Goal: Feedback & Contribution: Submit feedback/report problem

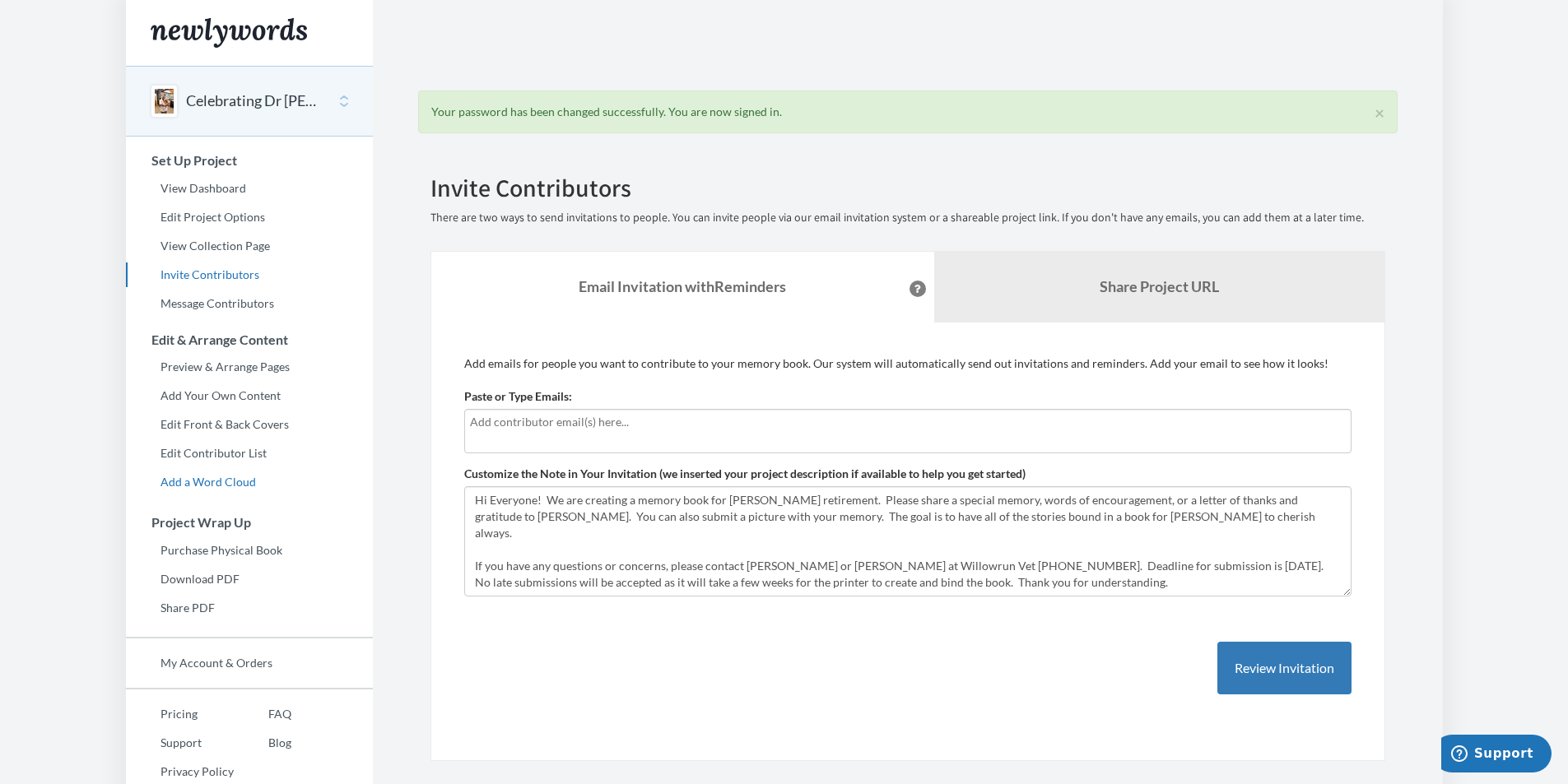
scroll to position [34, 0]
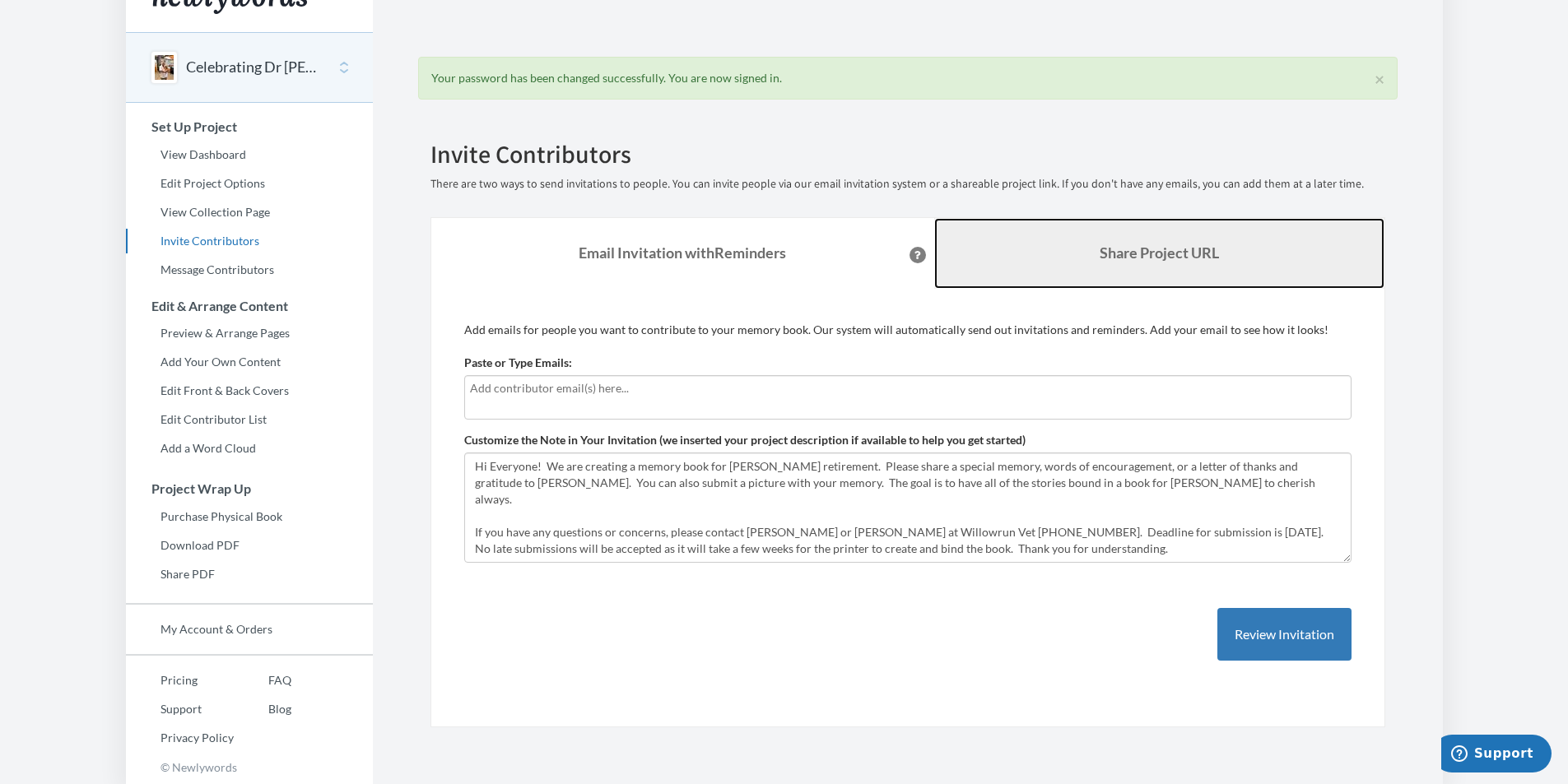
click at [1115, 250] on b "Share Project URL" at bounding box center [1159, 253] width 119 height 18
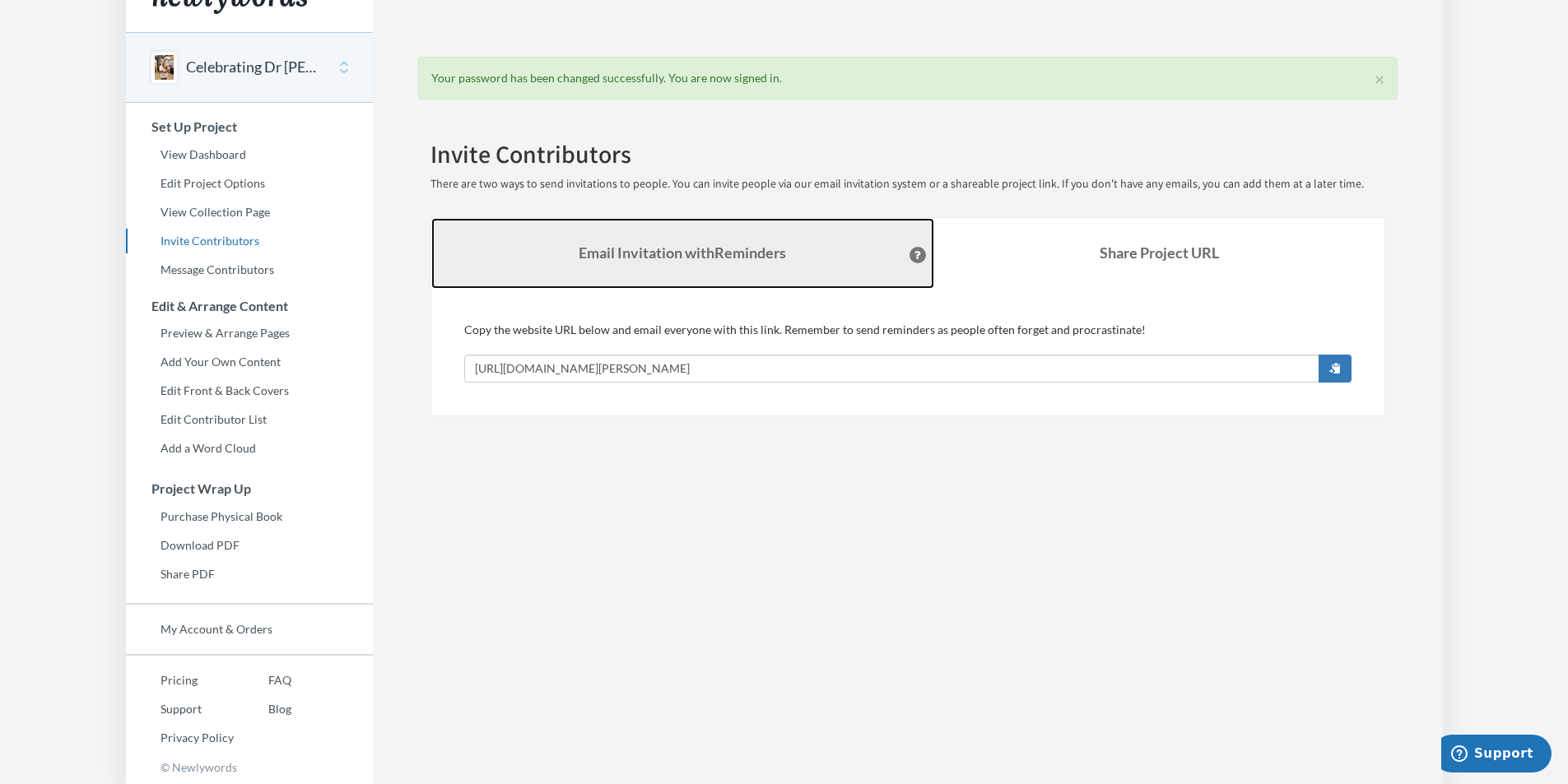
click at [714, 248] on strong "Email Invitation with Reminders" at bounding box center [682, 253] width 207 height 18
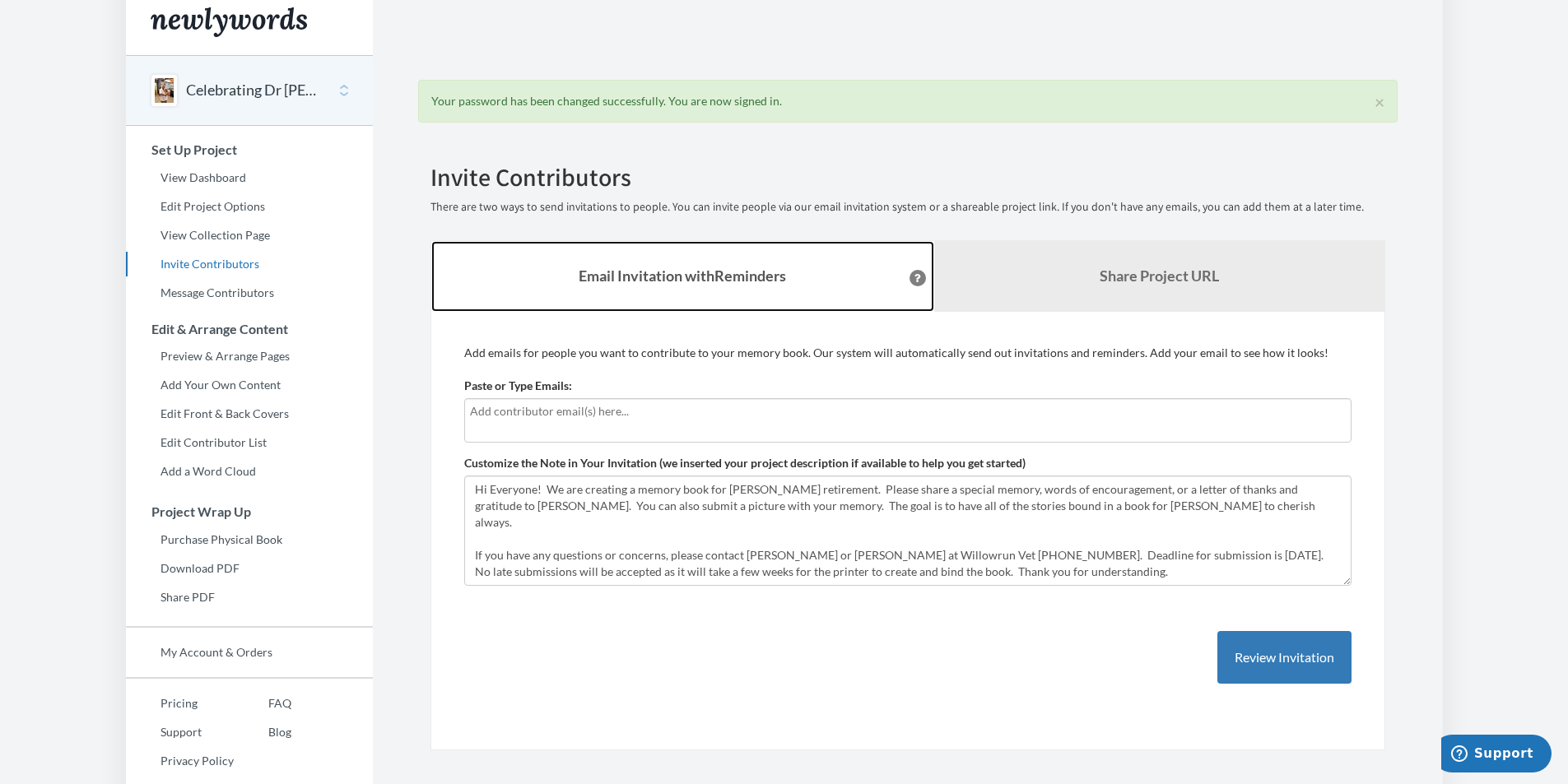
scroll to position [0, 0]
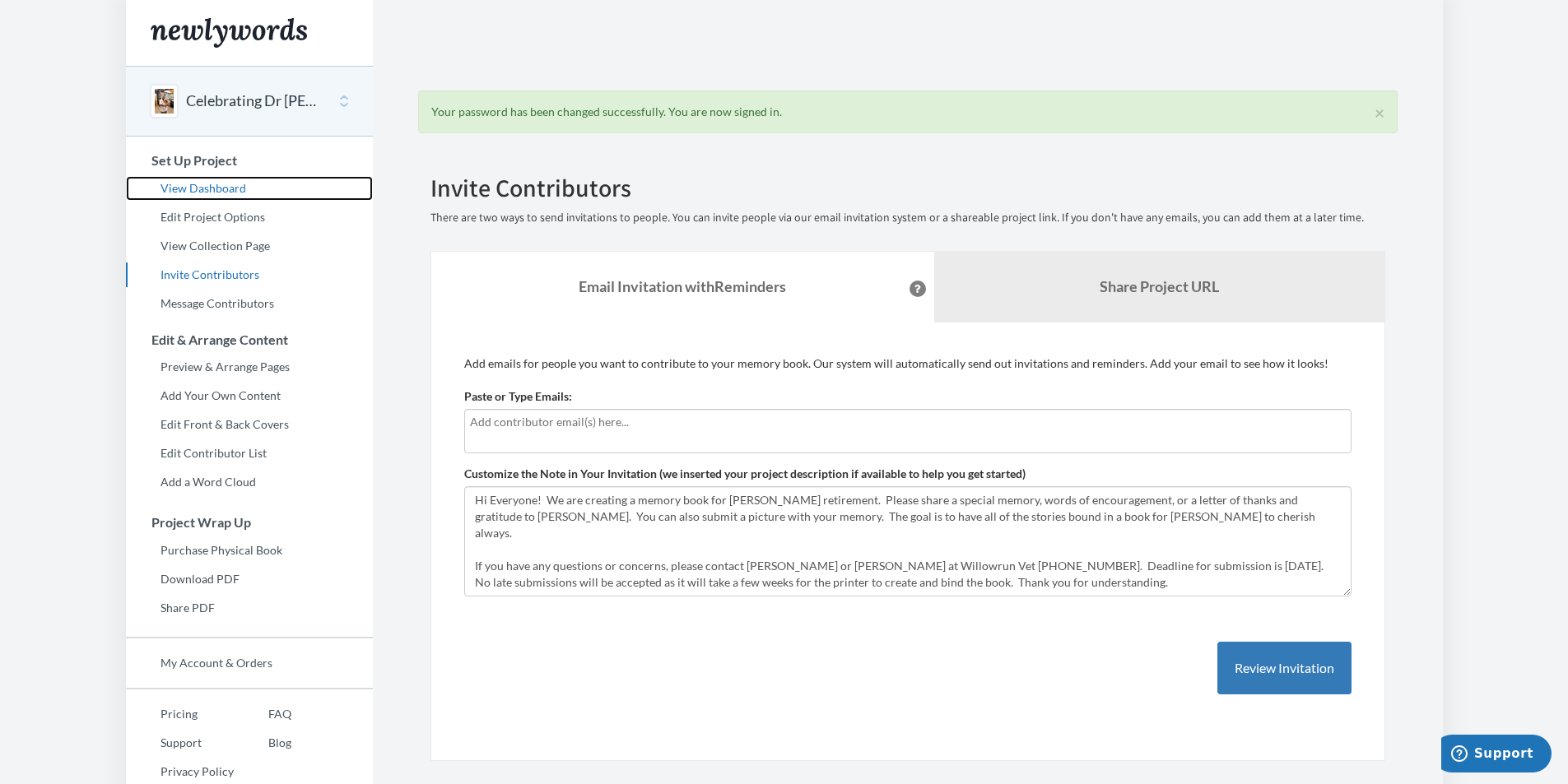
click at [245, 188] on link "View Dashboard" at bounding box center [248, 188] width 247 height 25
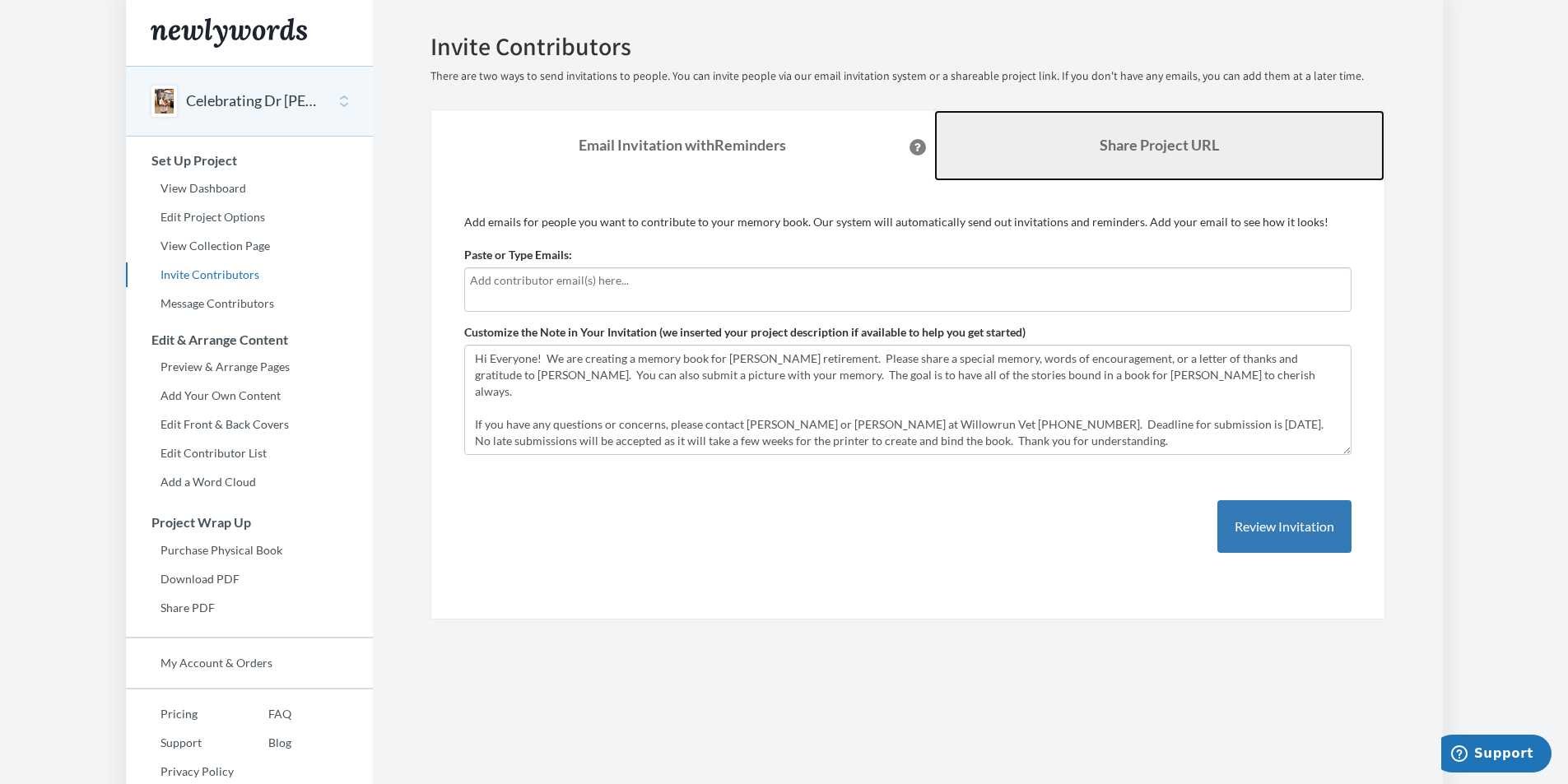
click at [1122, 143] on b "Share Project URL" at bounding box center [1159, 144] width 119 height 18
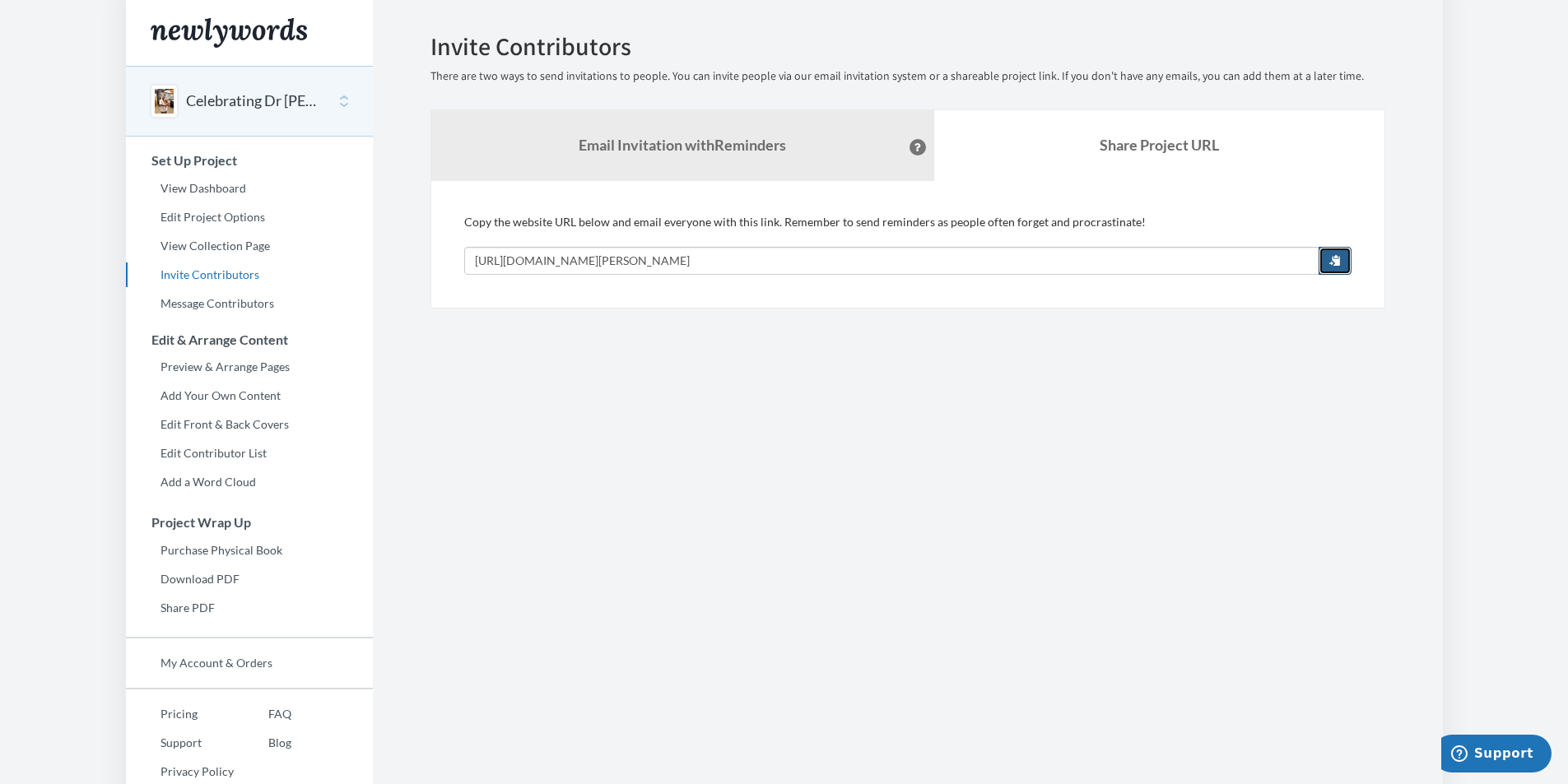
click at [1344, 258] on button "button" at bounding box center [1335, 260] width 33 height 28
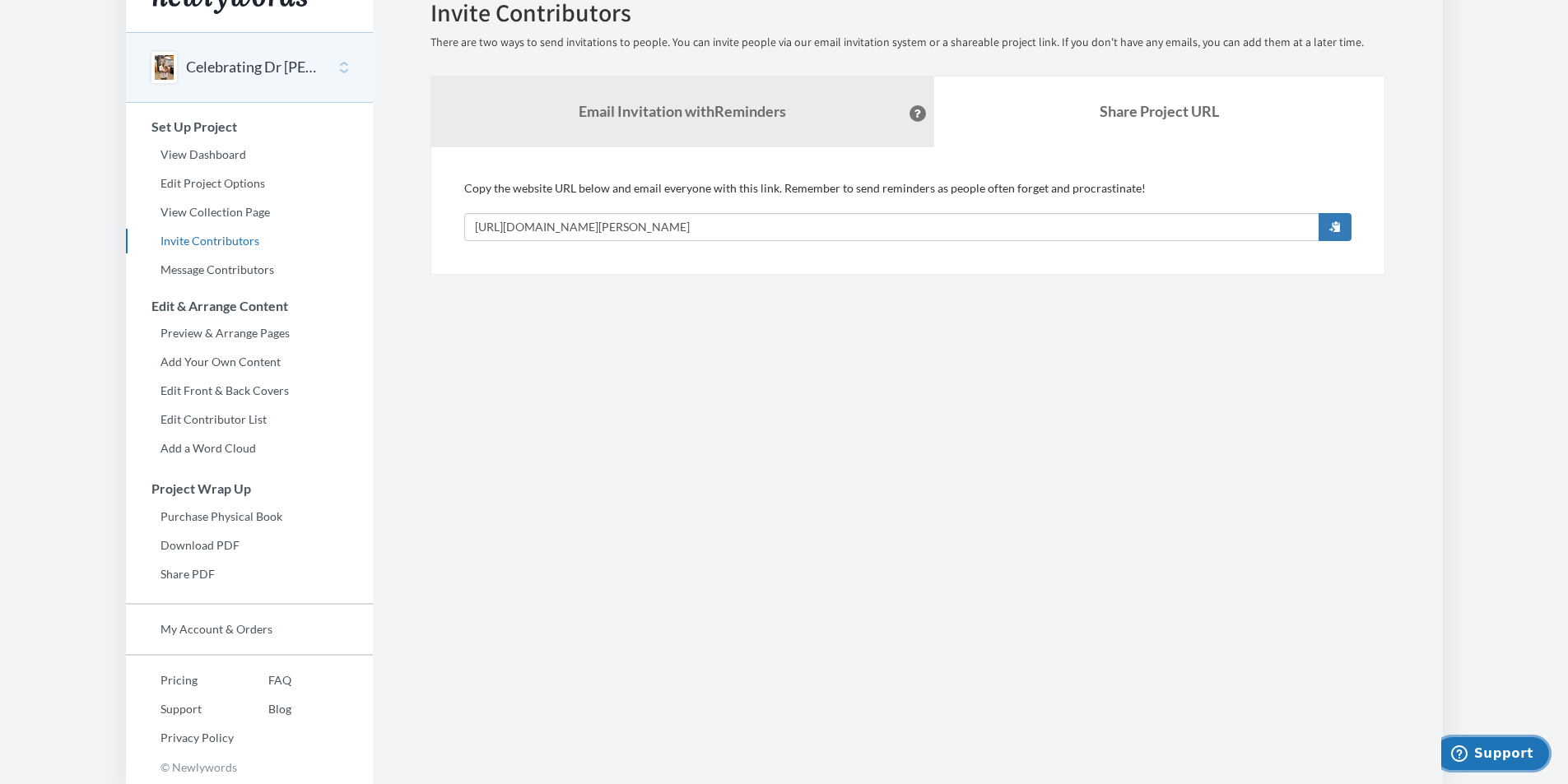
click at [1511, 762] on button "Support" at bounding box center [1492, 754] width 118 height 38
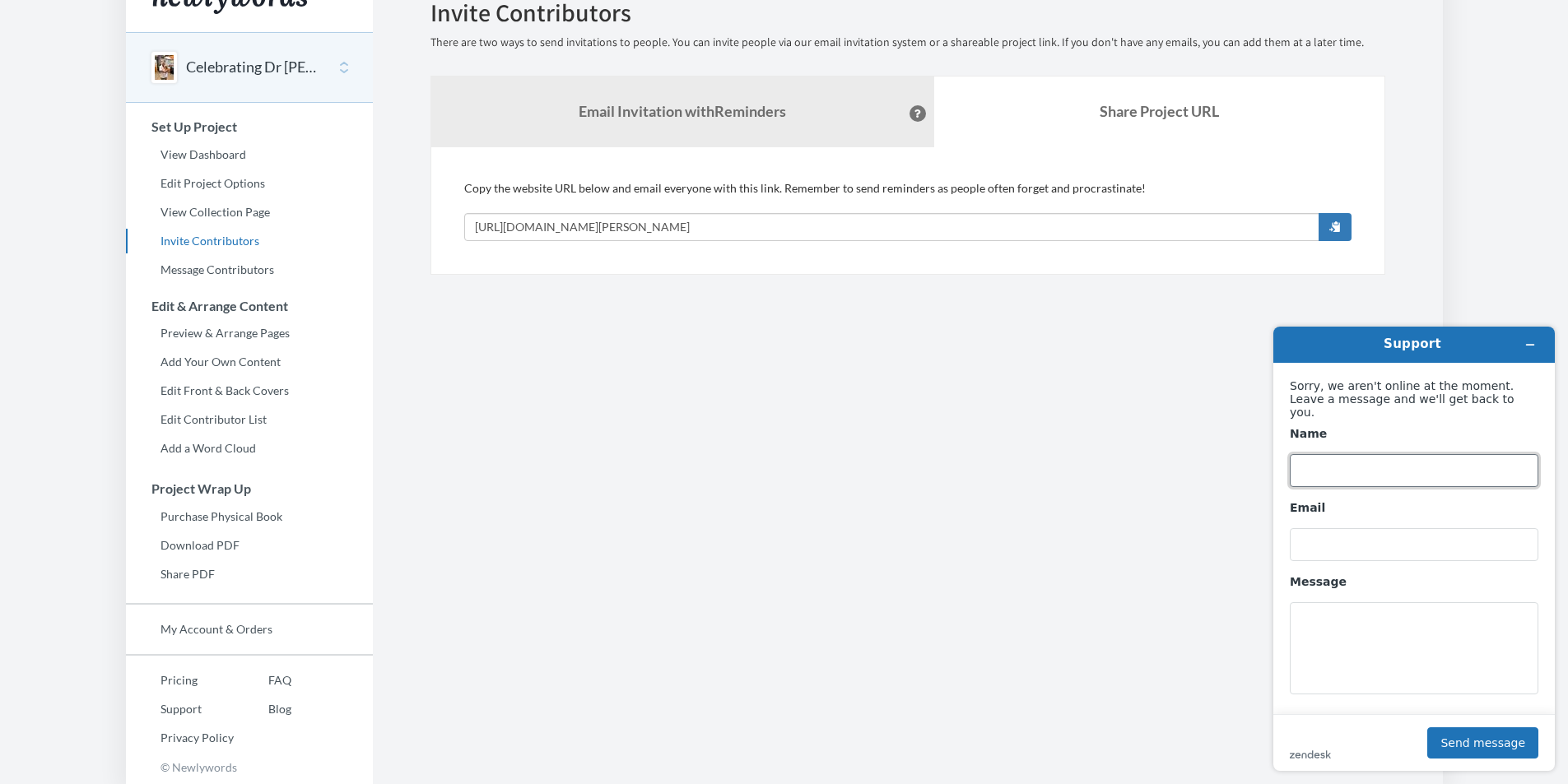
click at [1324, 454] on input "Name" at bounding box center [1414, 470] width 248 height 33
type input "Krista"
type input "krista@willowrunvet.com"
click at [1311, 623] on textarea "Message" at bounding box center [1414, 649] width 248 height 92
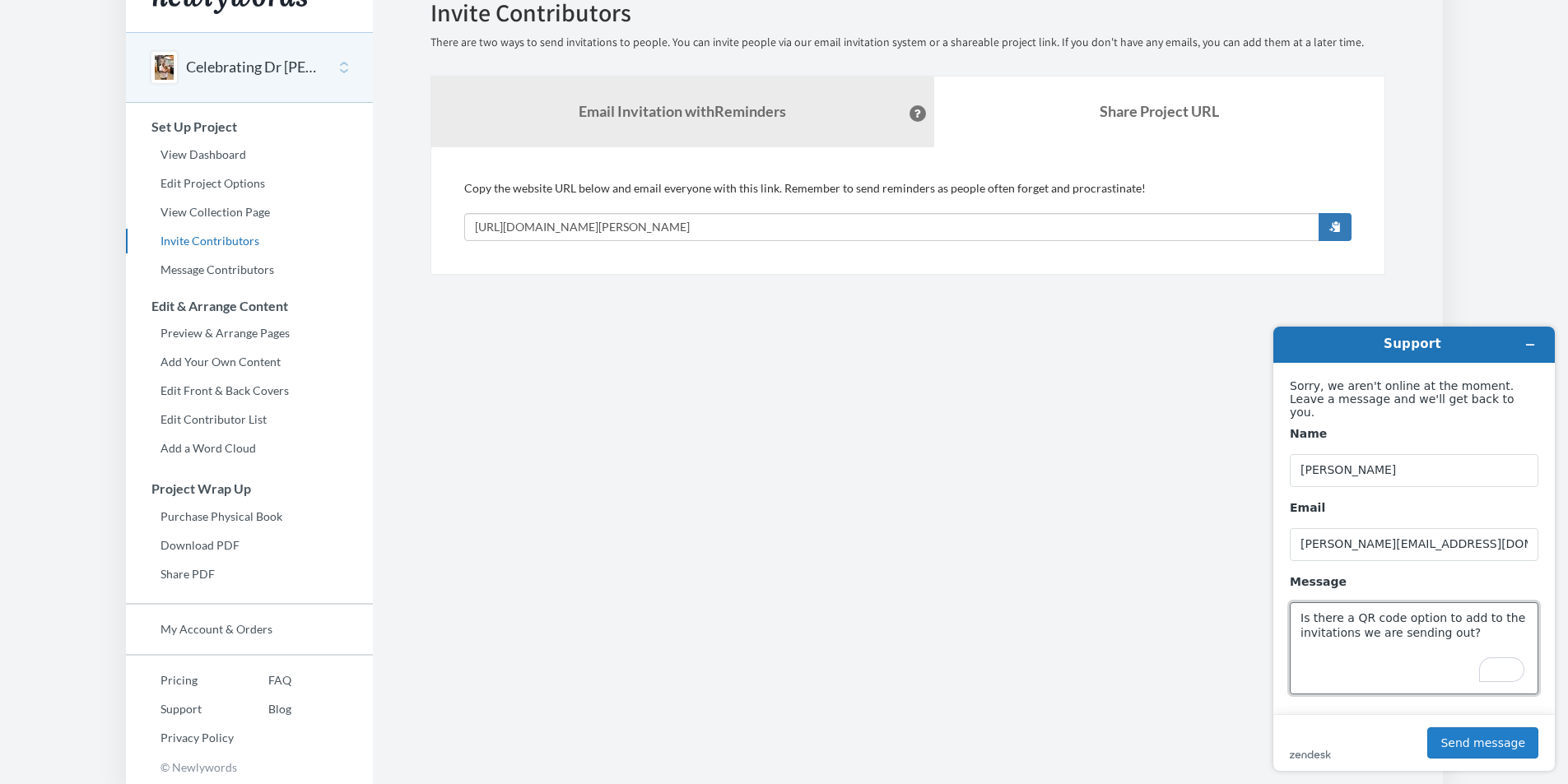
type textarea "Is there a QR code option to add to the invitations we are sending out?"
click at [1504, 744] on button "Send message" at bounding box center [1483, 743] width 111 height 31
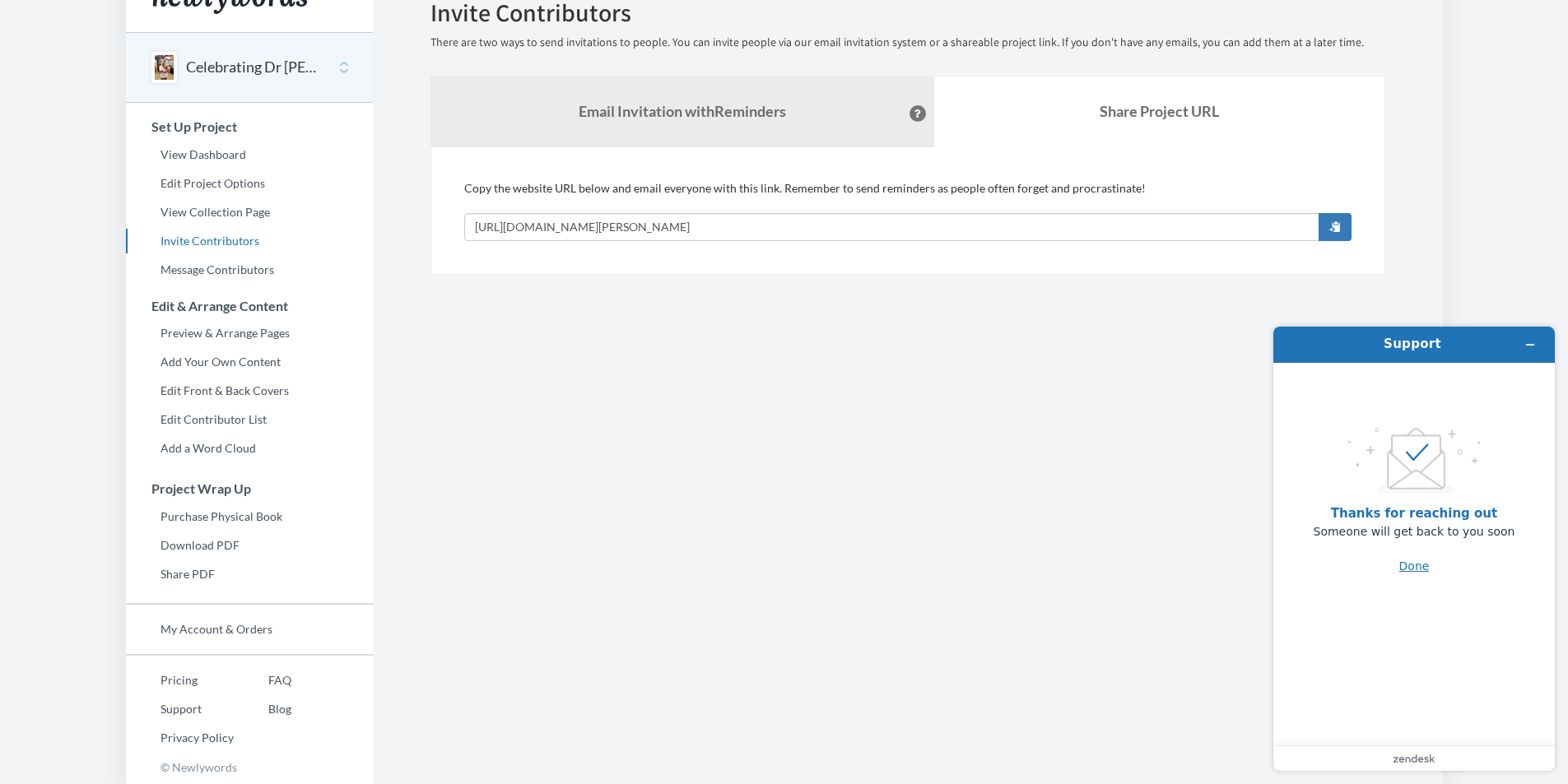
click at [1421, 566] on button "Done" at bounding box center [1415, 566] width 30 height 31
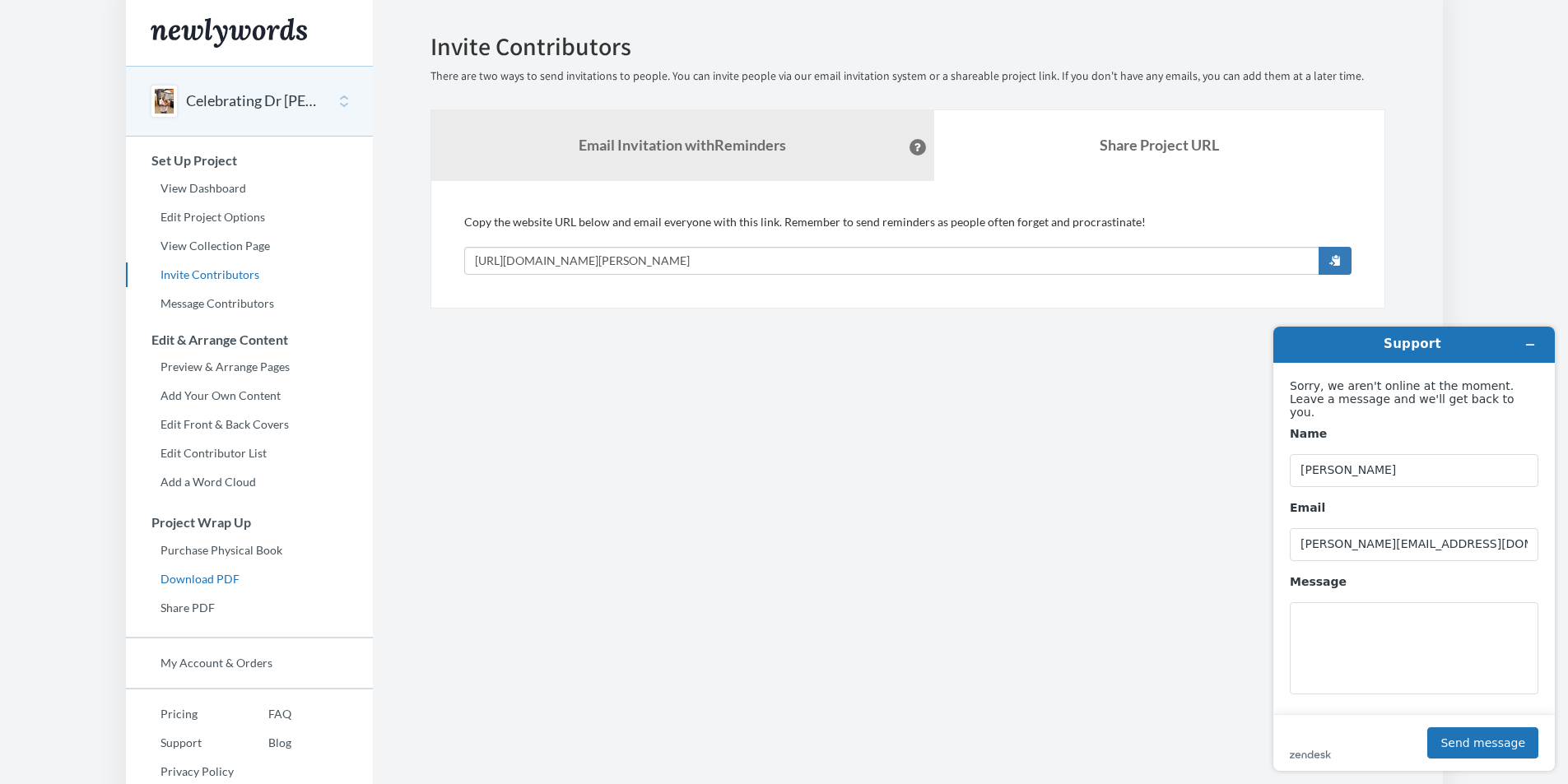
scroll to position [34, 0]
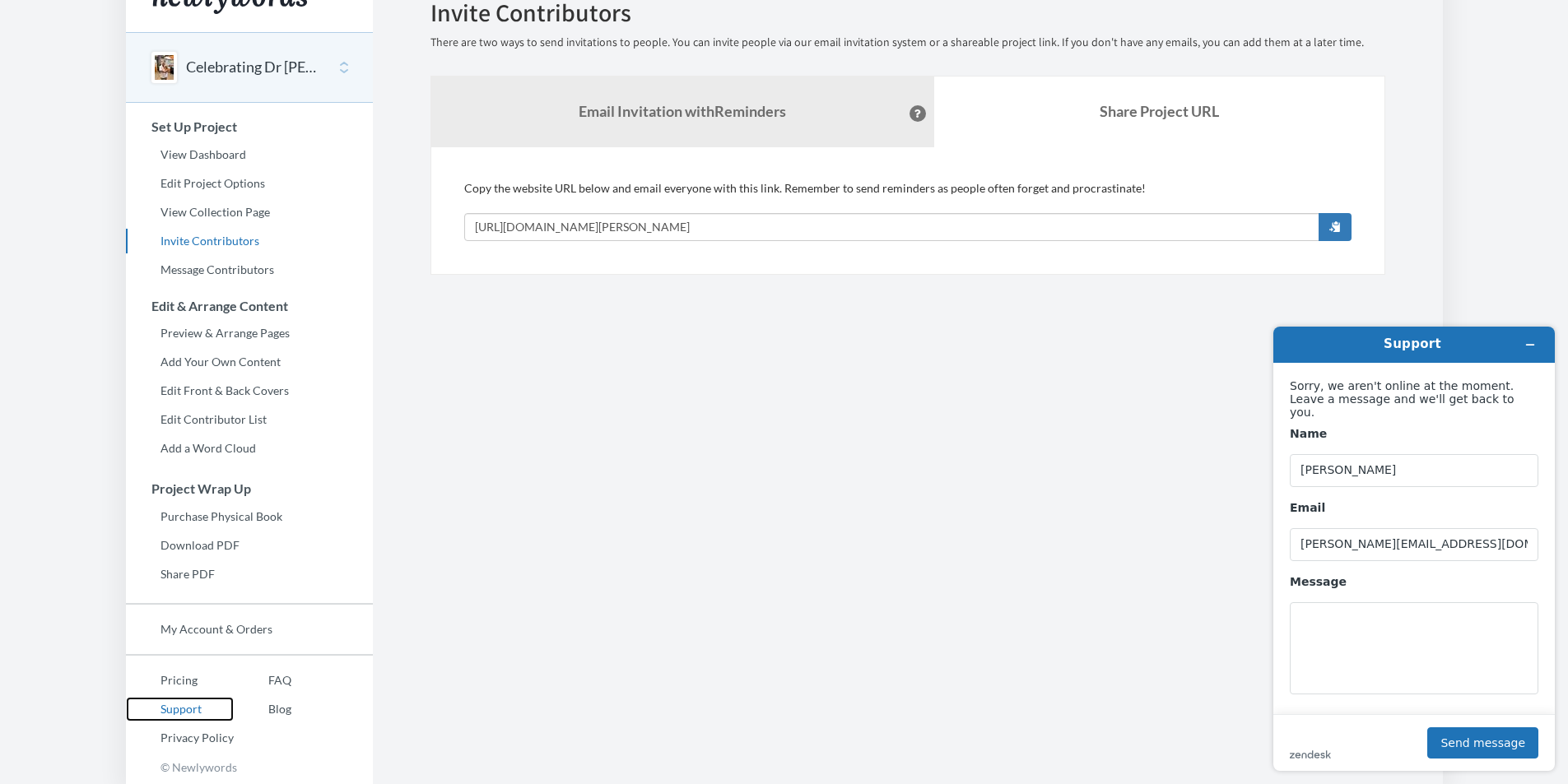
click at [180, 711] on link "Support" at bounding box center [179, 710] width 108 height 25
